Goal: Task Accomplishment & Management: Manage account settings

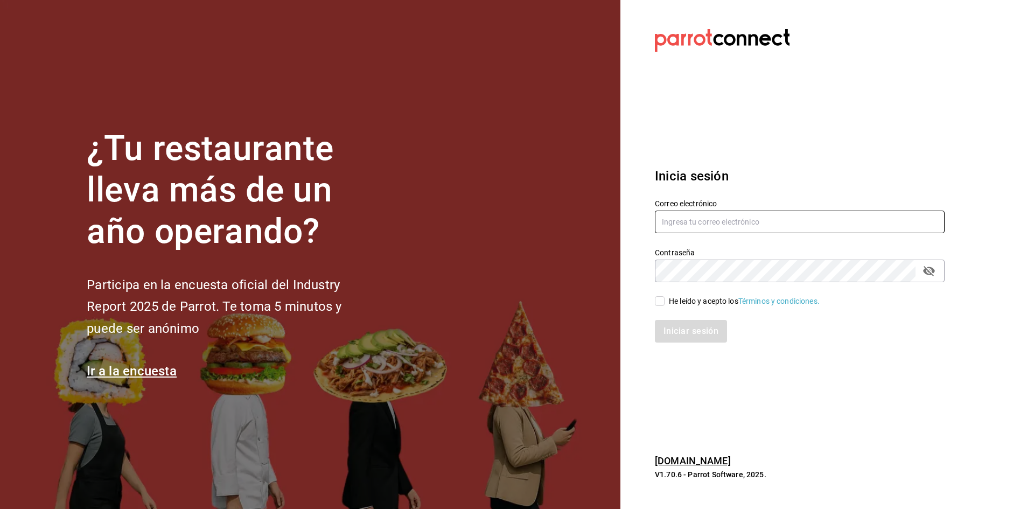
type input "daniel@baleinegroup.com"
click at [664, 298] on input "He leído y acepto los Términos y condiciones." at bounding box center [660, 301] width 10 height 10
checkbox input "true"
click at [683, 325] on button "Iniciar sesión" at bounding box center [691, 331] width 73 height 23
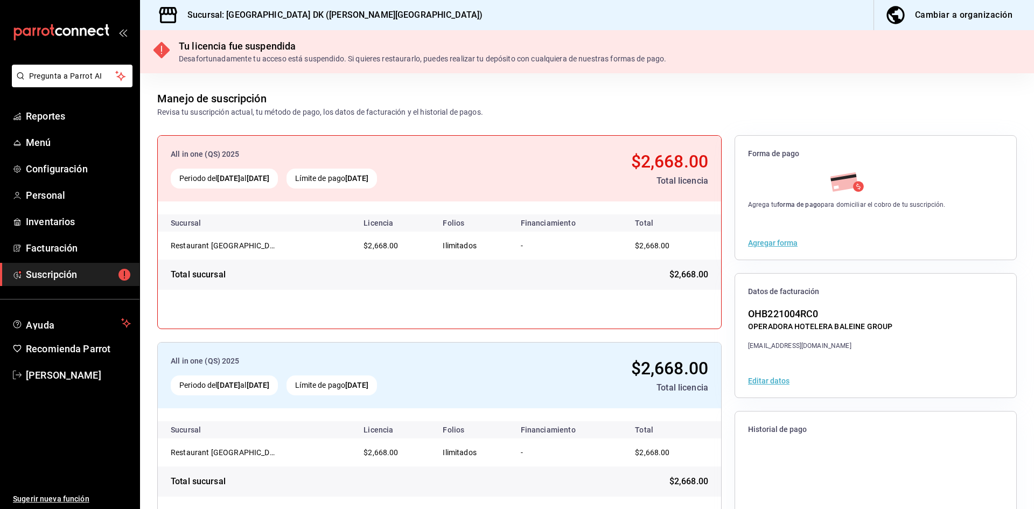
click at [233, 54] on div "Desafortunadamente tu acceso está suspendido. Si quieres restaurarlo, puedes re…" at bounding box center [422, 58] width 487 height 11
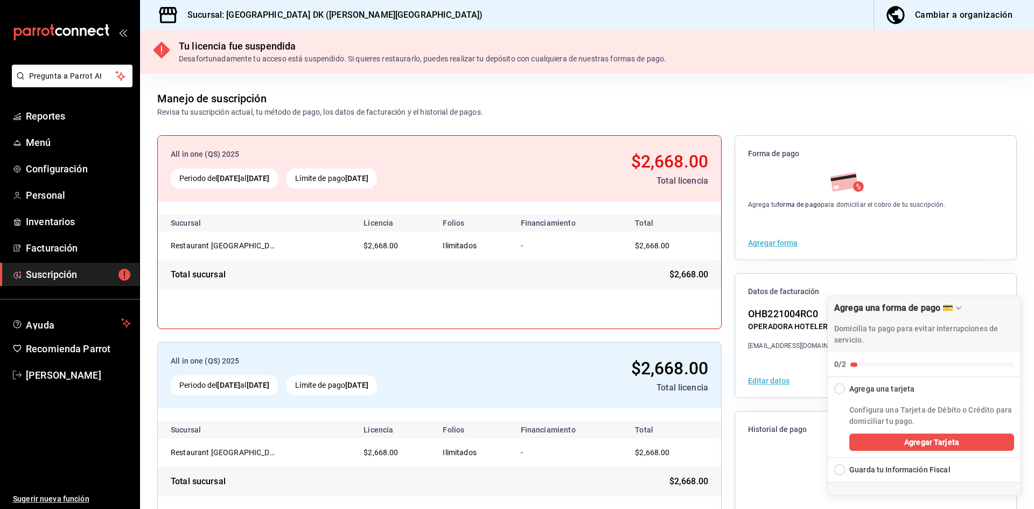
click at [411, 61] on div "Desafortunadamente tu acceso está suspendido. Si quieres restaurarlo, puedes re…" at bounding box center [422, 58] width 487 height 11
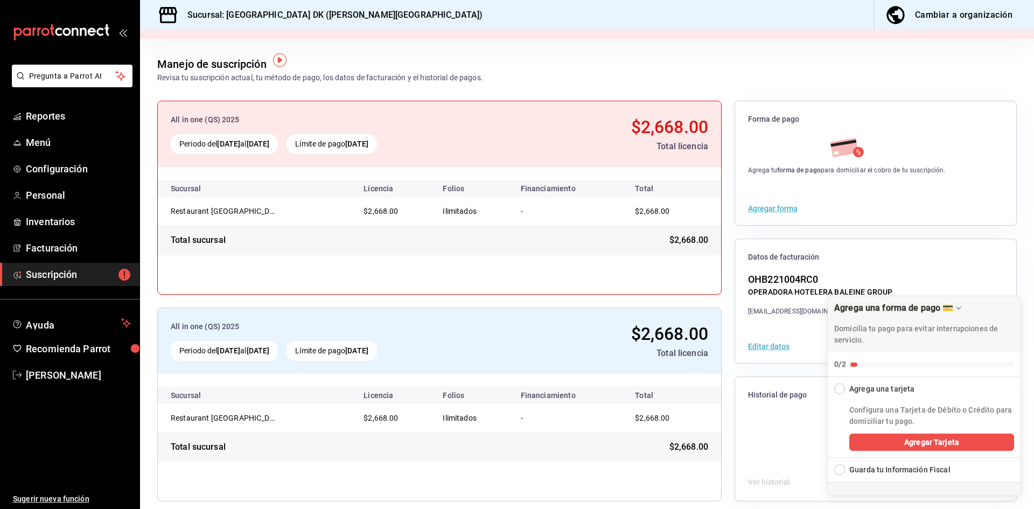
scroll to position [44, 0]
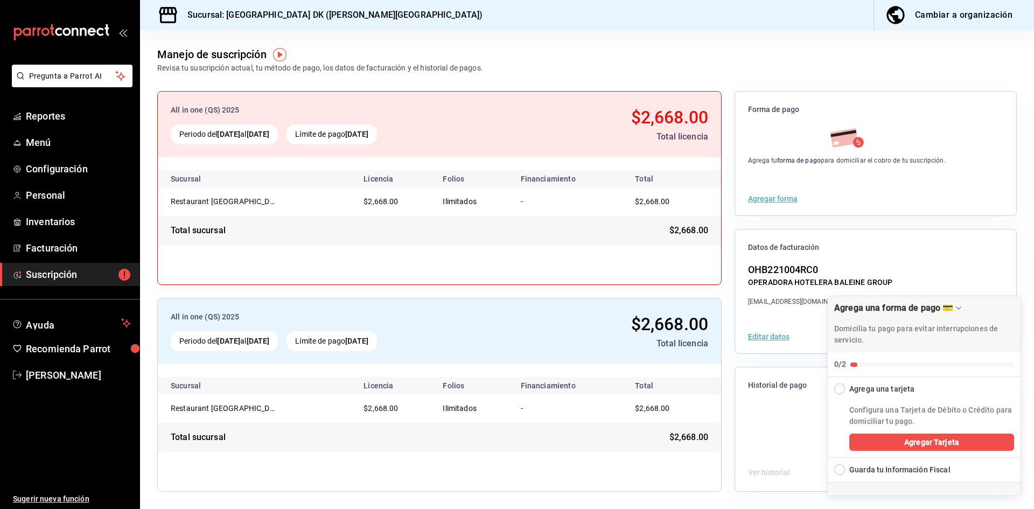
click at [838, 390] on div "Collapse Checklist" at bounding box center [839, 388] width 11 height 11
click at [909, 441] on span "Agregar Tarjeta" at bounding box center [931, 442] width 55 height 11
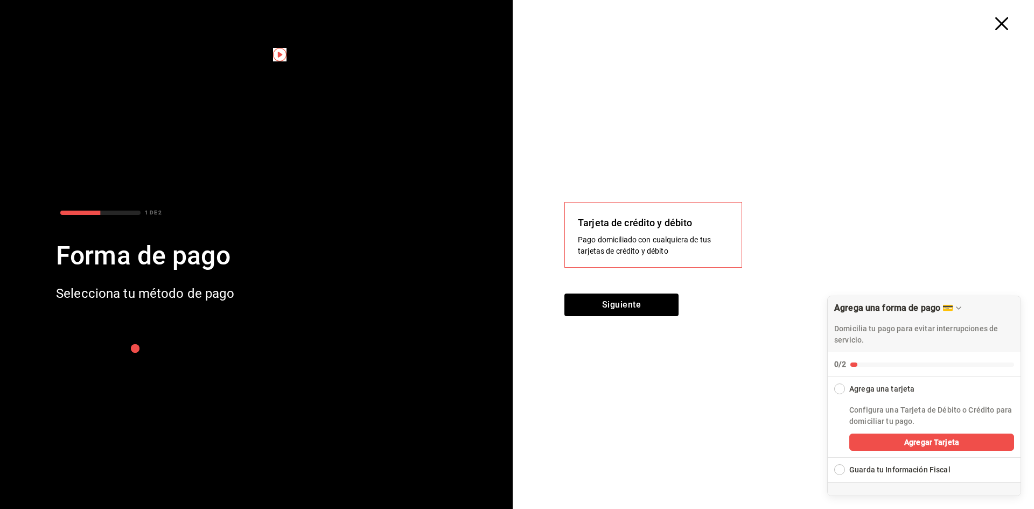
click at [844, 383] on div "Agrega una tarjeta" at bounding box center [925, 386] width 194 height 18
click at [841, 388] on div "Collapse Checklist" at bounding box center [839, 388] width 11 height 11
click at [841, 391] on div "Collapse Checklist" at bounding box center [839, 388] width 11 height 11
click at [597, 299] on button "Siguiente" at bounding box center [621, 305] width 114 height 23
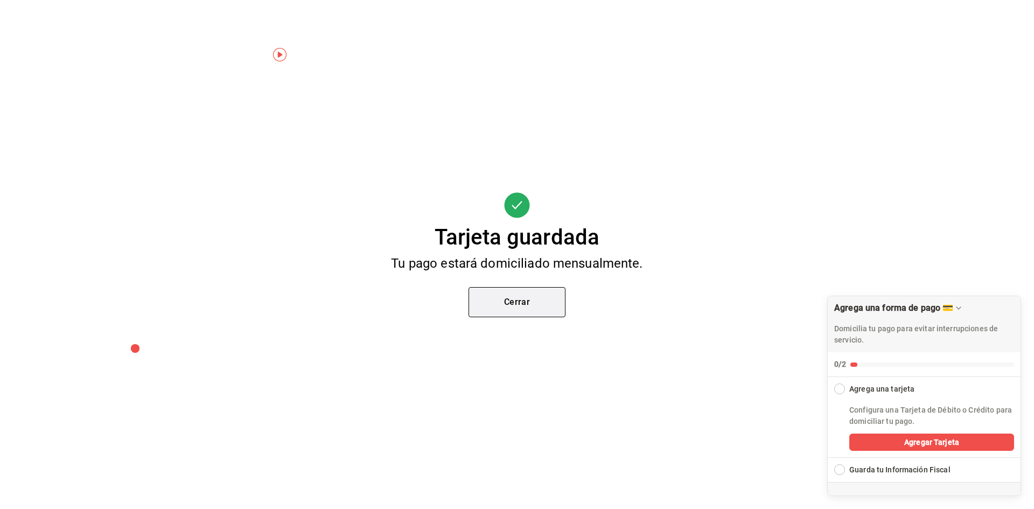
click at [536, 306] on button "Cerrar" at bounding box center [517, 302] width 97 height 30
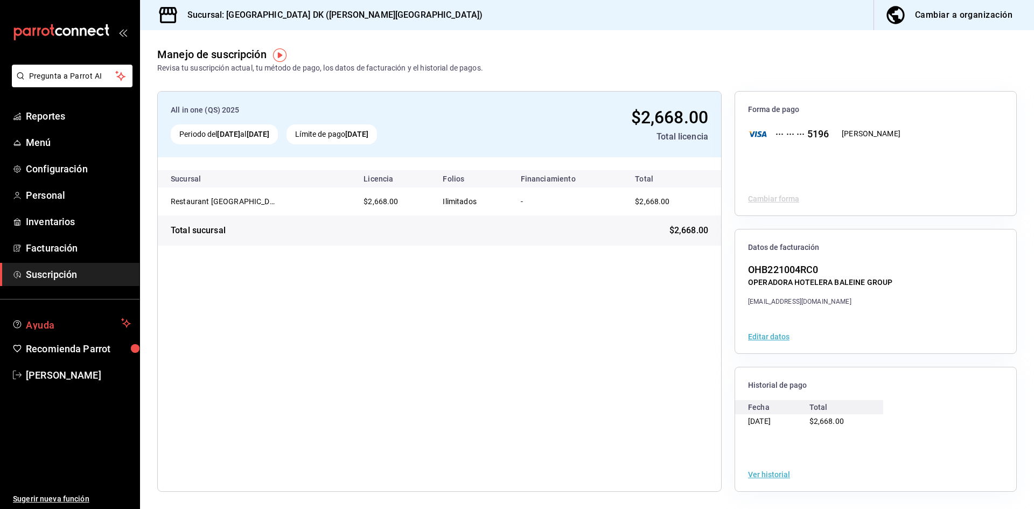
scroll to position [0, 0]
